Goal: Information Seeking & Learning: Learn about a topic

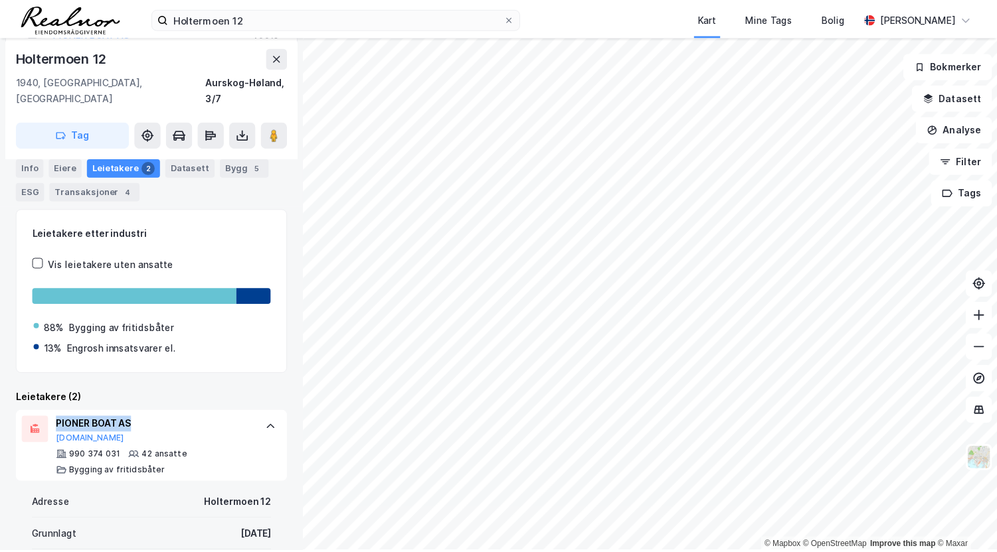
scroll to position [11, 0]
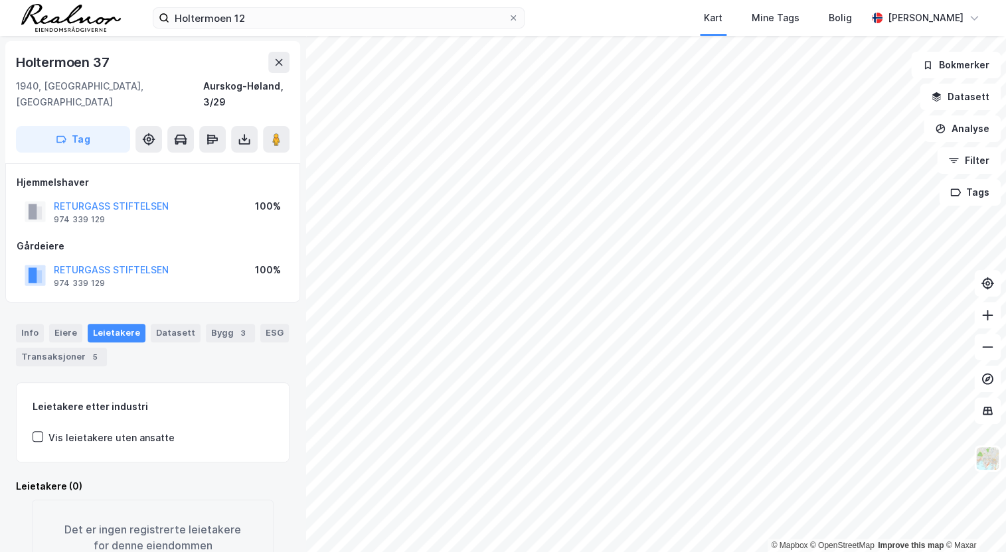
scroll to position [11, 0]
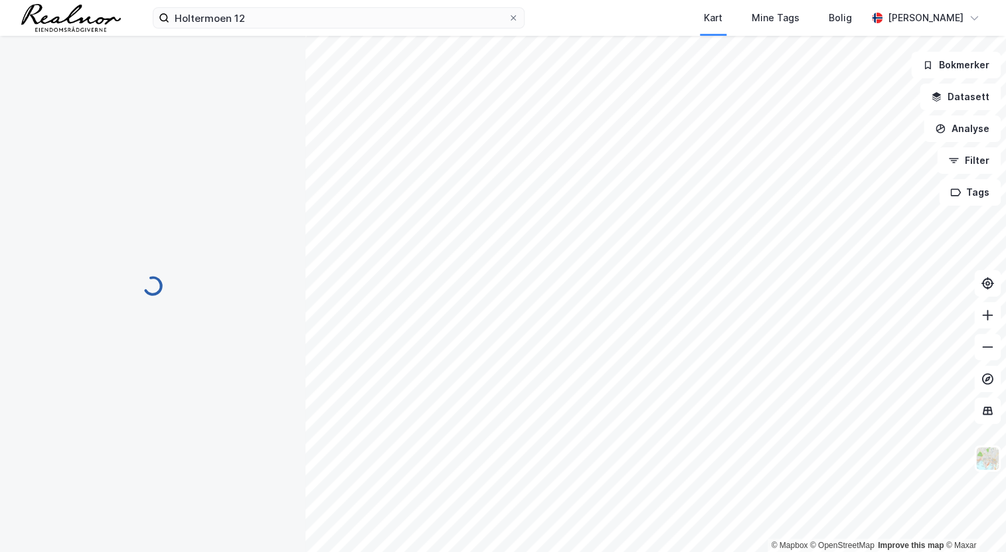
scroll to position [11, 0]
